Goal: Navigation & Orientation: Find specific page/section

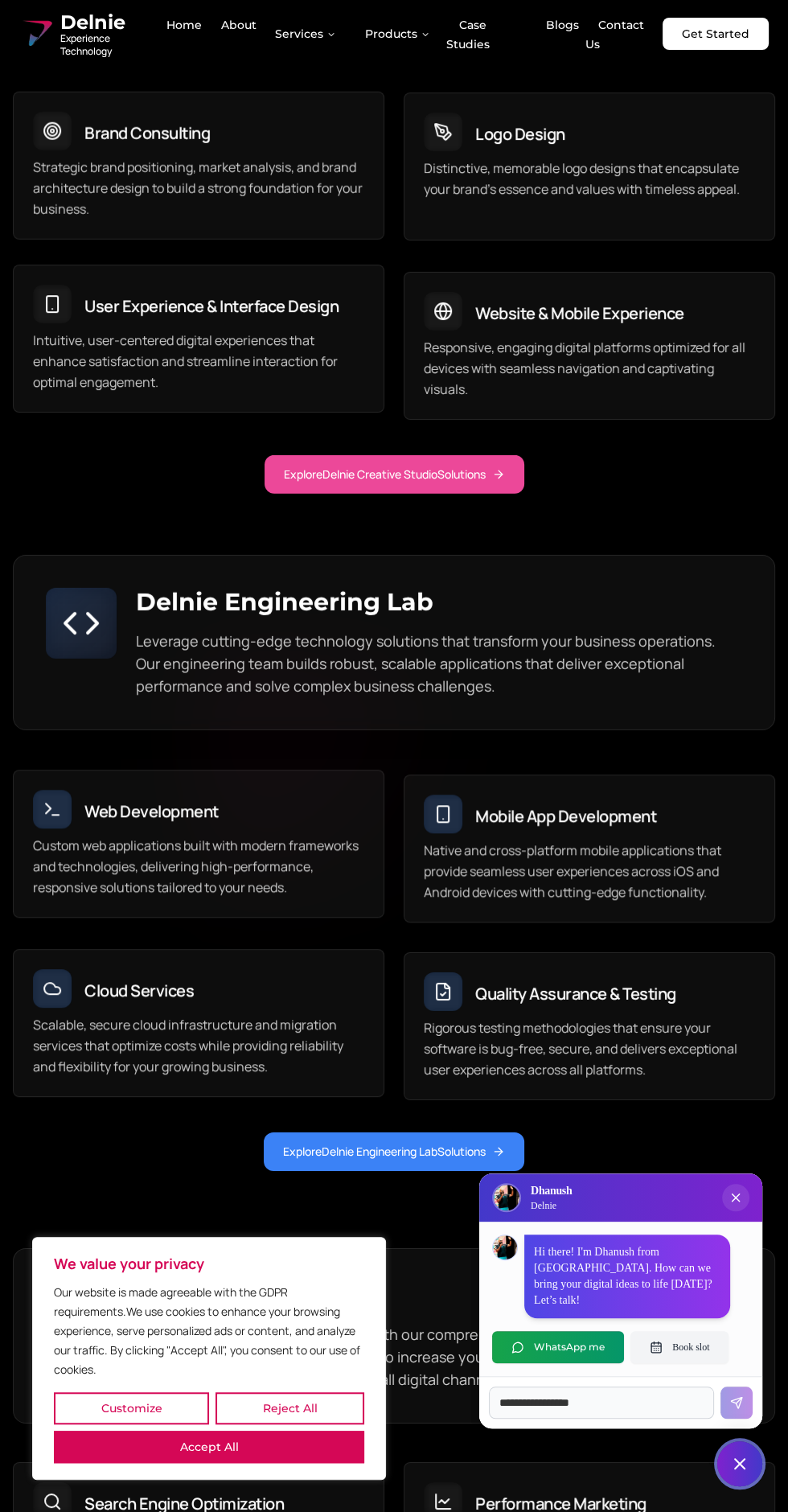
scroll to position [7974, 0]
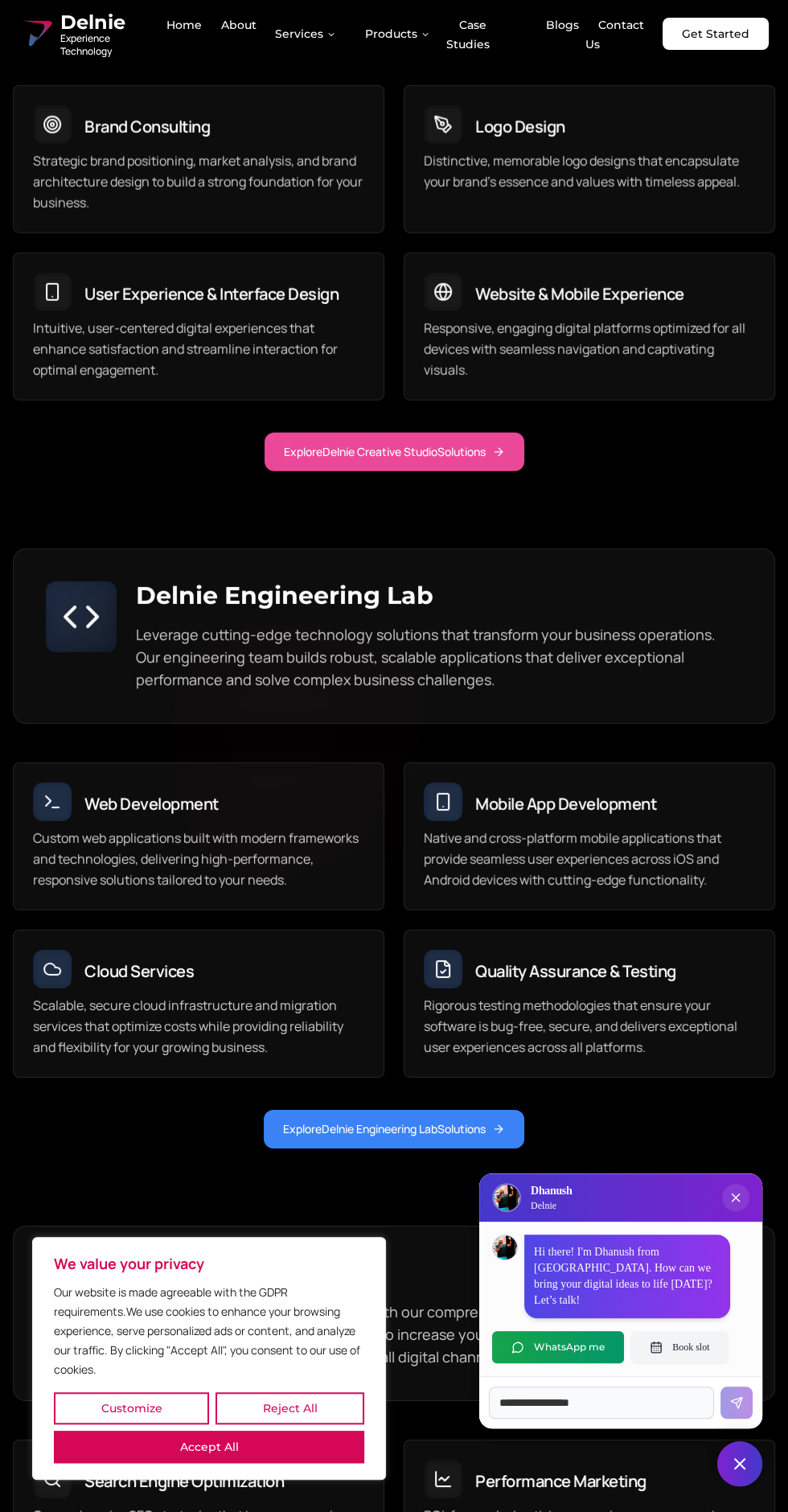
click at [287, 1461] on button "Accept All" at bounding box center [209, 1446] width 310 height 32
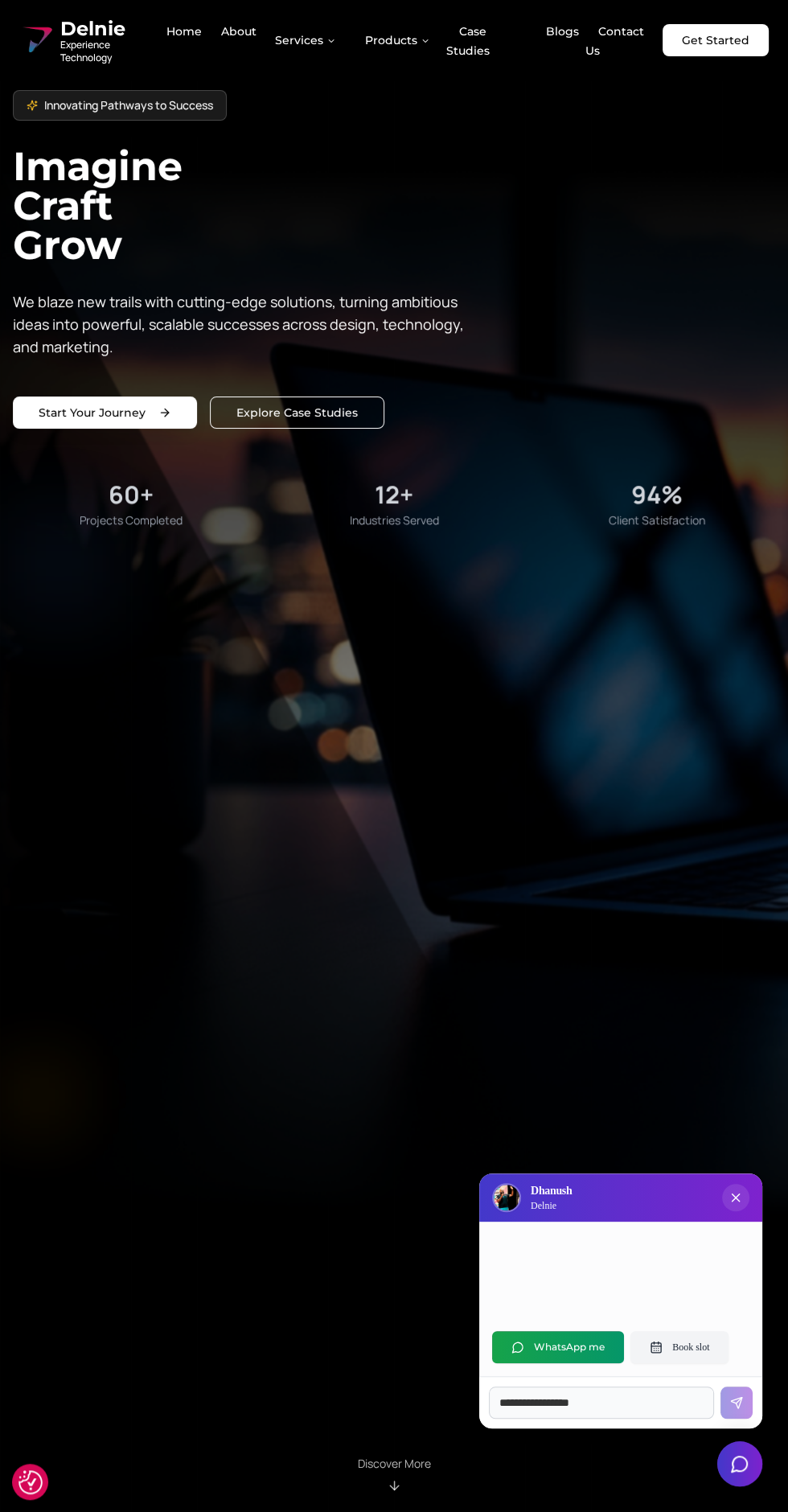
click at [248, 33] on link "About" at bounding box center [232, 41] width 48 height 46
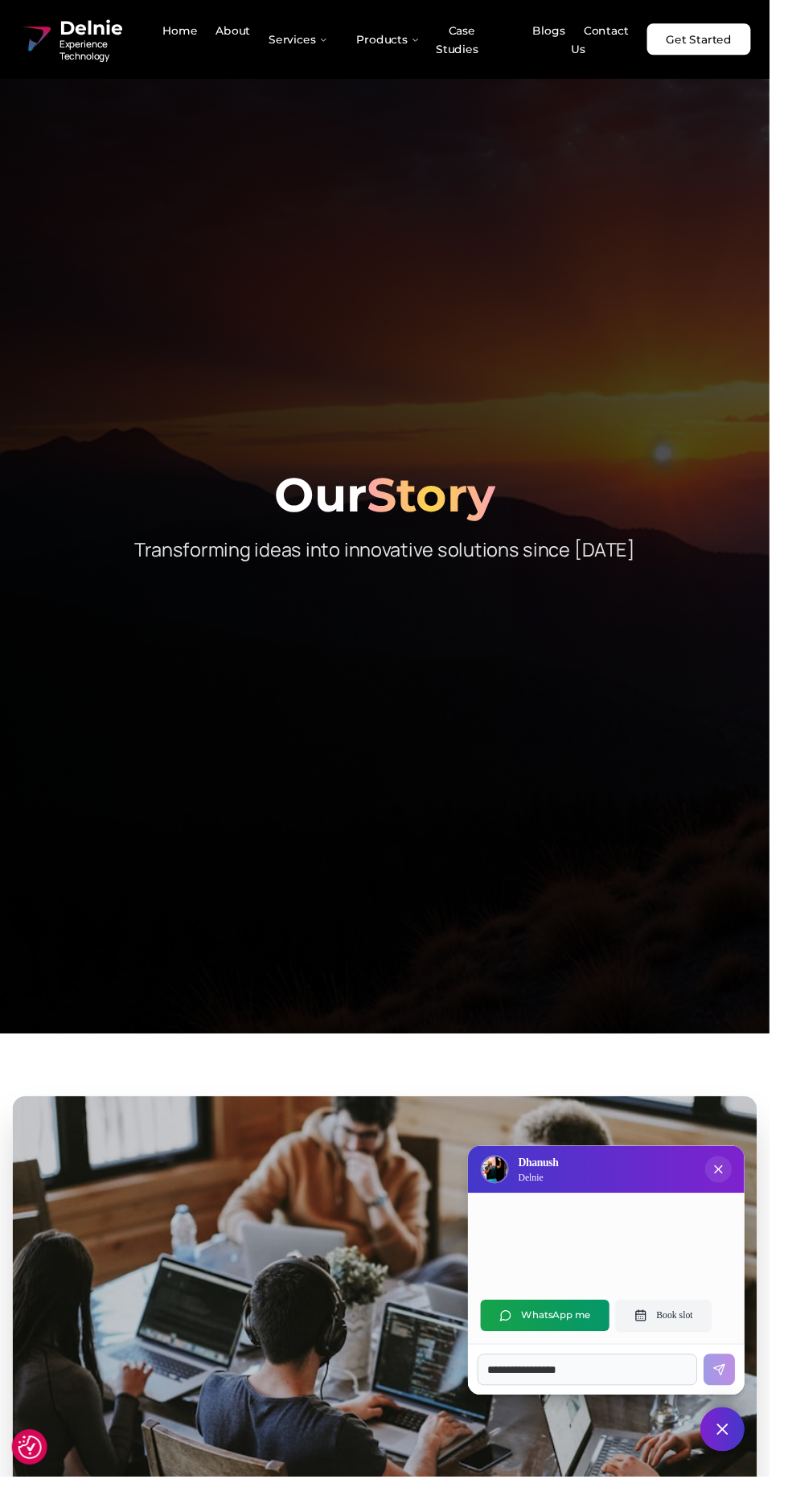
click at [502, 29] on link "Case Studies" at bounding box center [474, 41] width 56 height 46
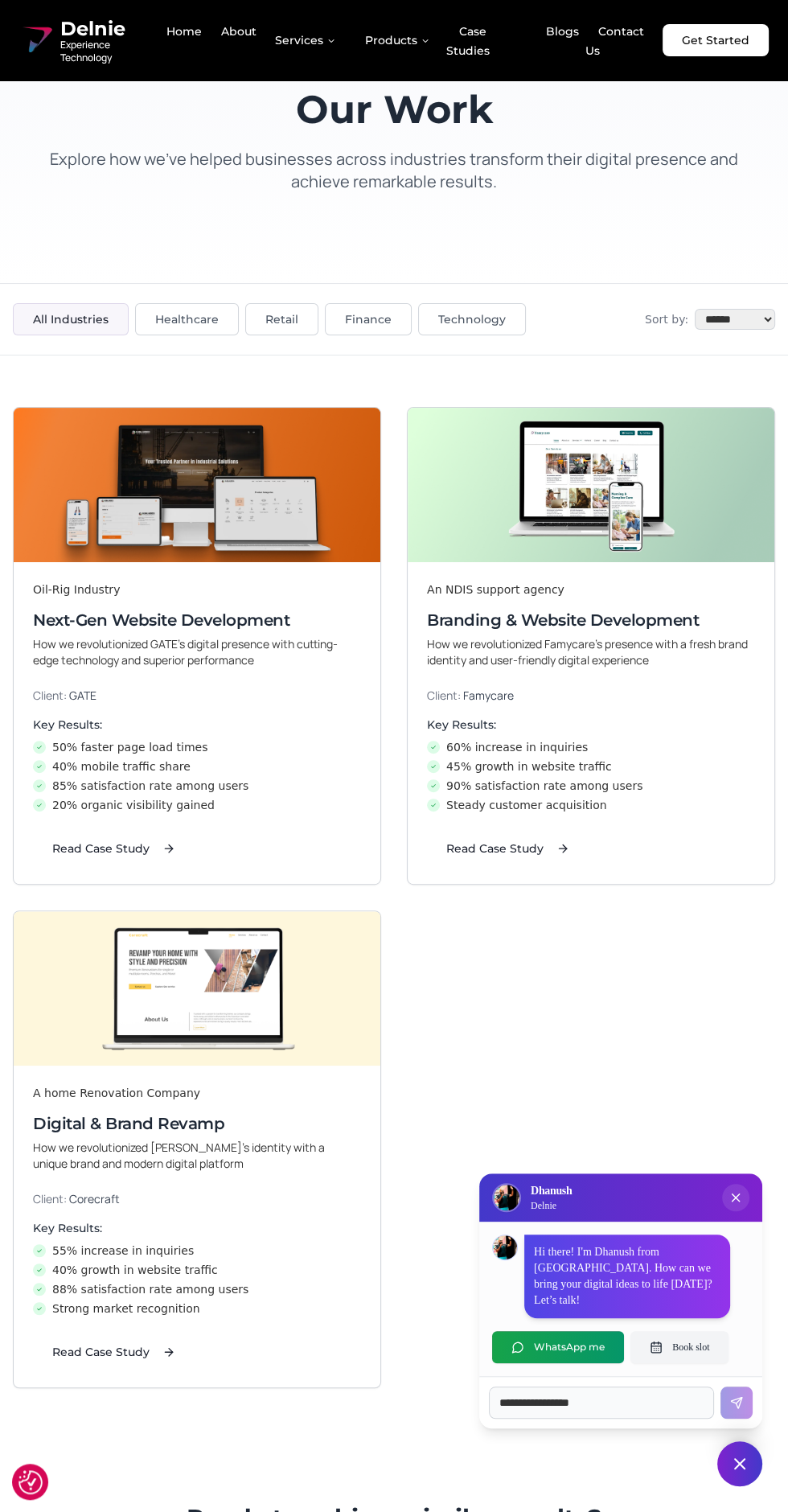
click at [621, 26] on link "Contact Us" at bounding box center [614, 41] width 59 height 46
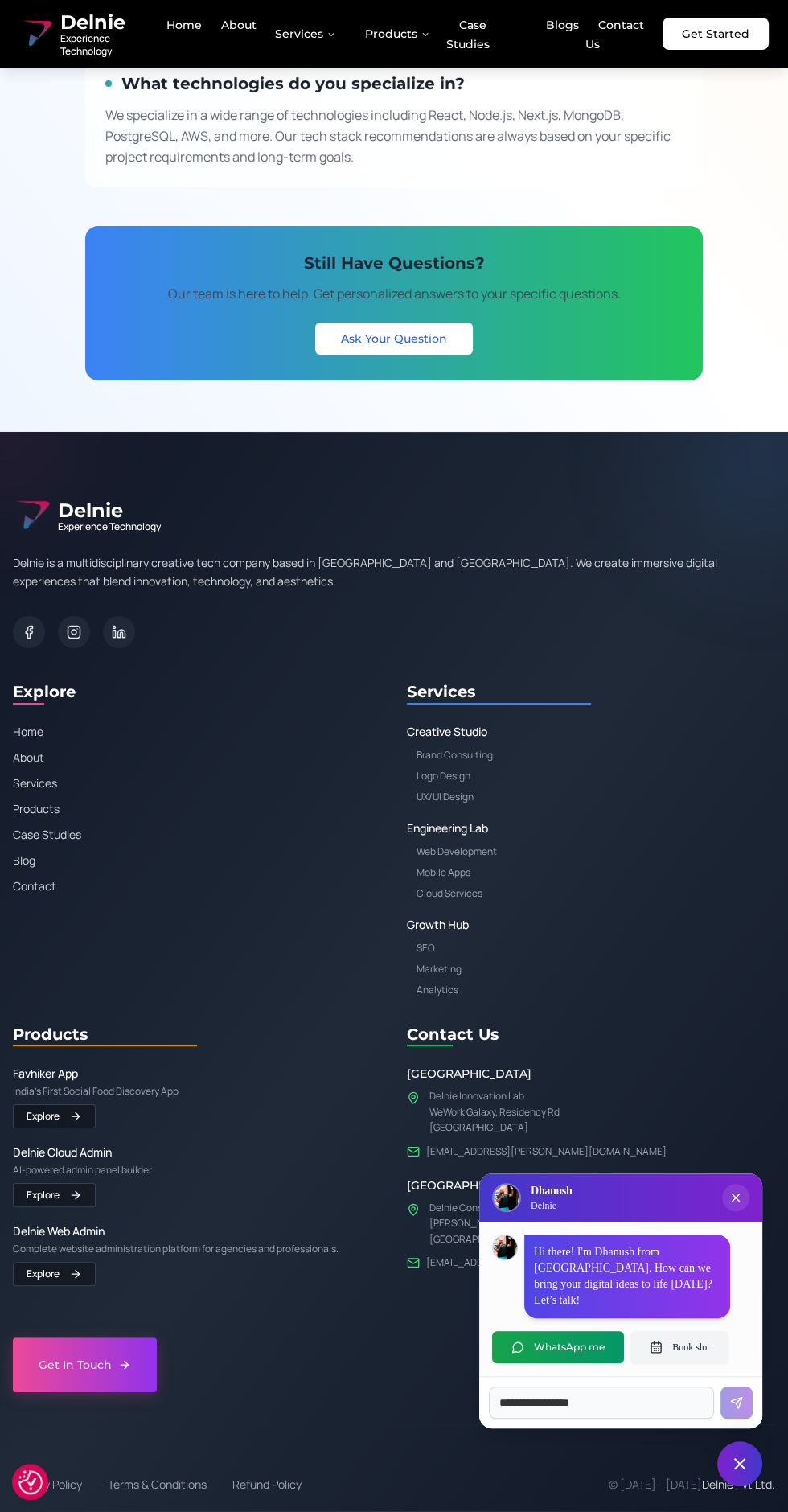
scroll to position [4182, 0]
